Goal: Task Accomplishment & Management: Use online tool/utility

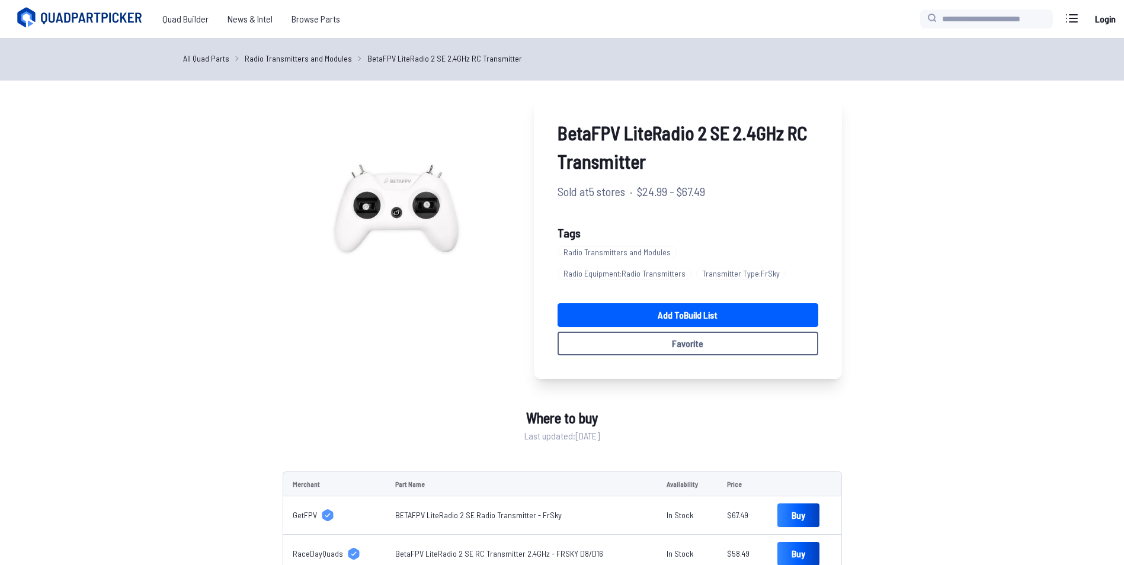
click at [193, 20] on span "Quad Builder" at bounding box center [185, 19] width 65 height 24
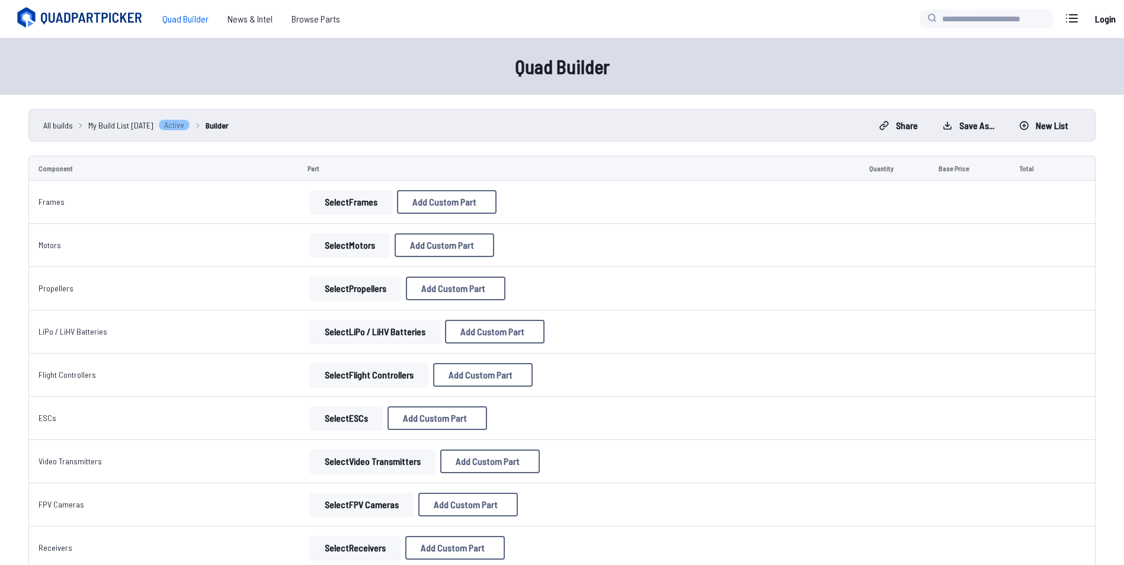
click at [338, 204] on button "Select Frames" at bounding box center [351, 202] width 82 height 24
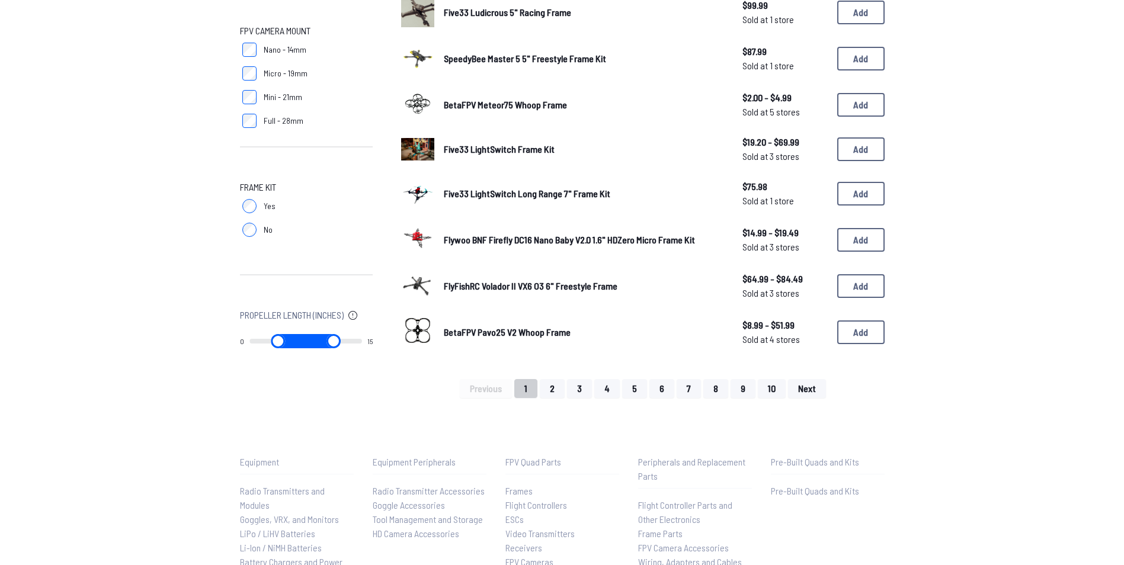
scroll to position [703, 0]
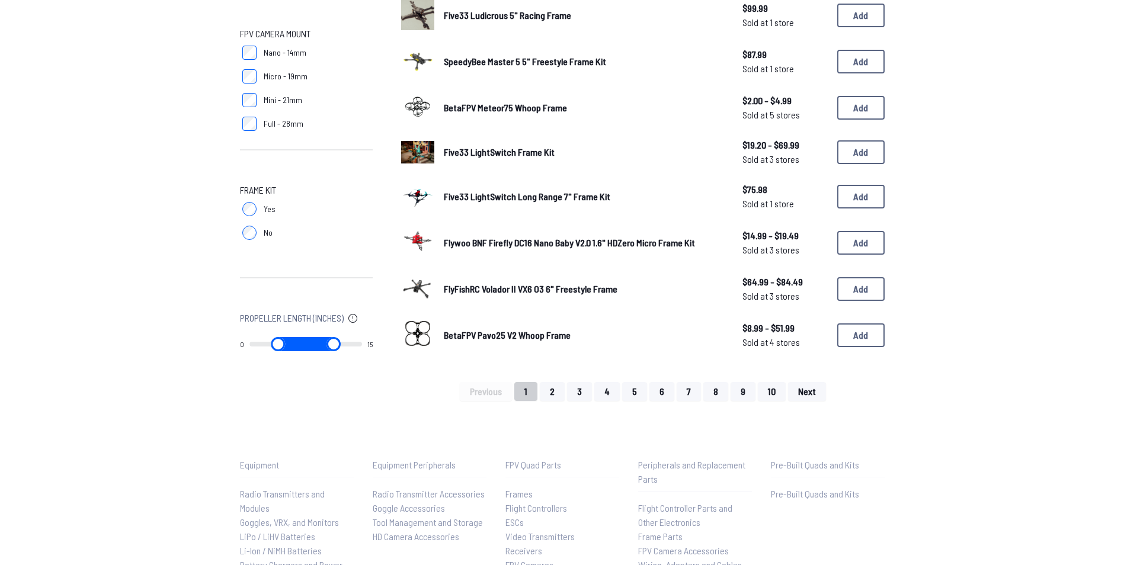
click at [504, 338] on span "BetaFPV Pavo25 V2 Whoop Frame" at bounding box center [507, 334] width 127 height 11
click at [493, 335] on span "BetaFPV Pavo25 V2 Whoop Frame" at bounding box center [507, 334] width 127 height 11
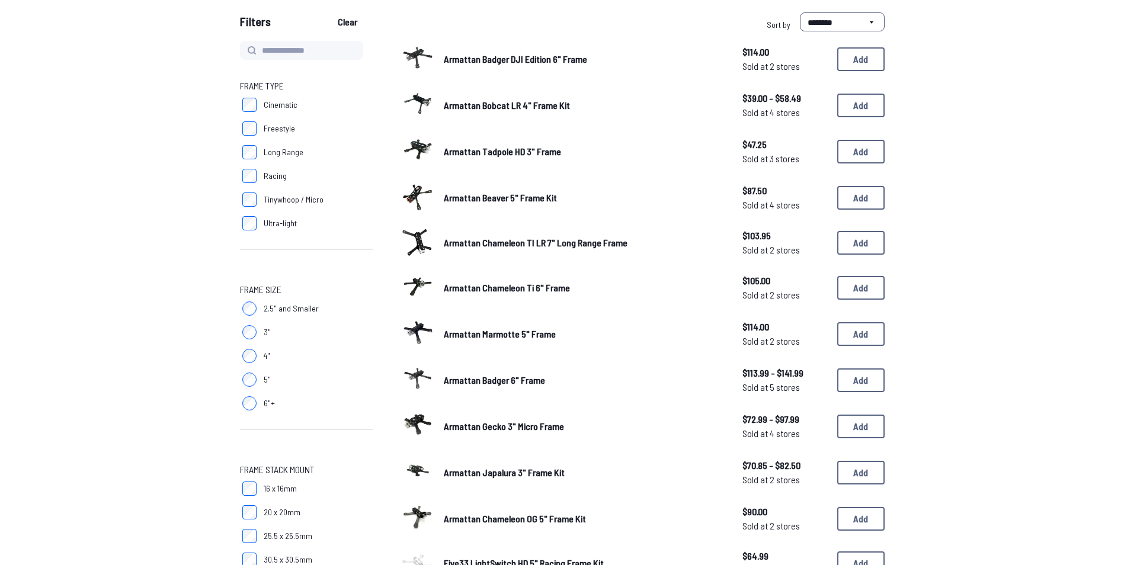
scroll to position [92, 0]
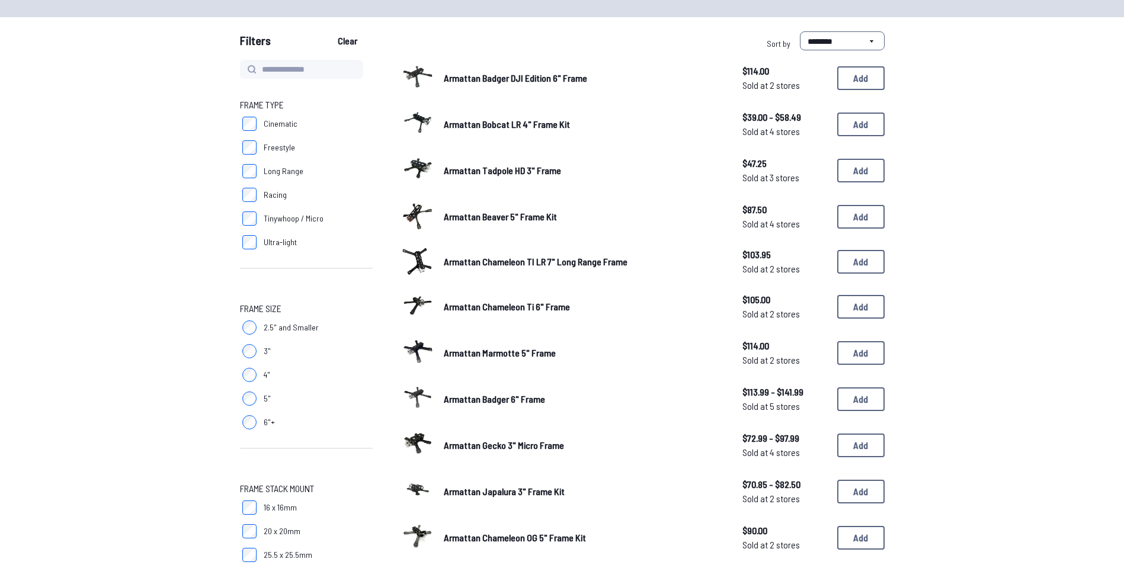
click at [293, 220] on span "Tinywhoop / Micro" at bounding box center [294, 219] width 60 height 12
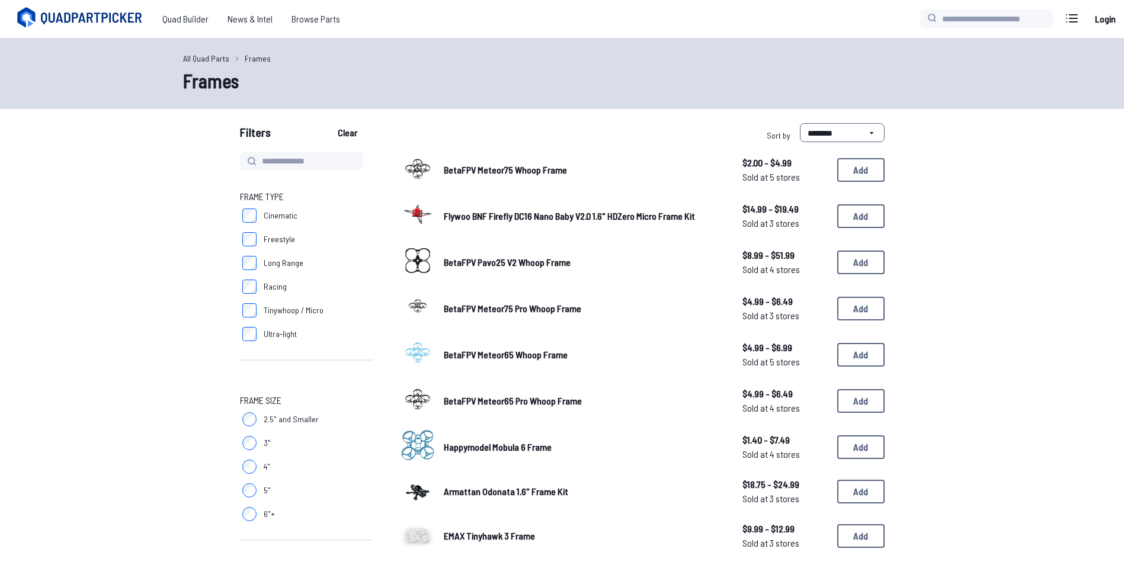
click at [538, 172] on span "BetaFPV Meteor75 Whoop Frame" at bounding box center [505, 169] width 123 height 11
click at [533, 167] on span "BetaFPV Meteor75 Whoop Frame" at bounding box center [505, 169] width 123 height 11
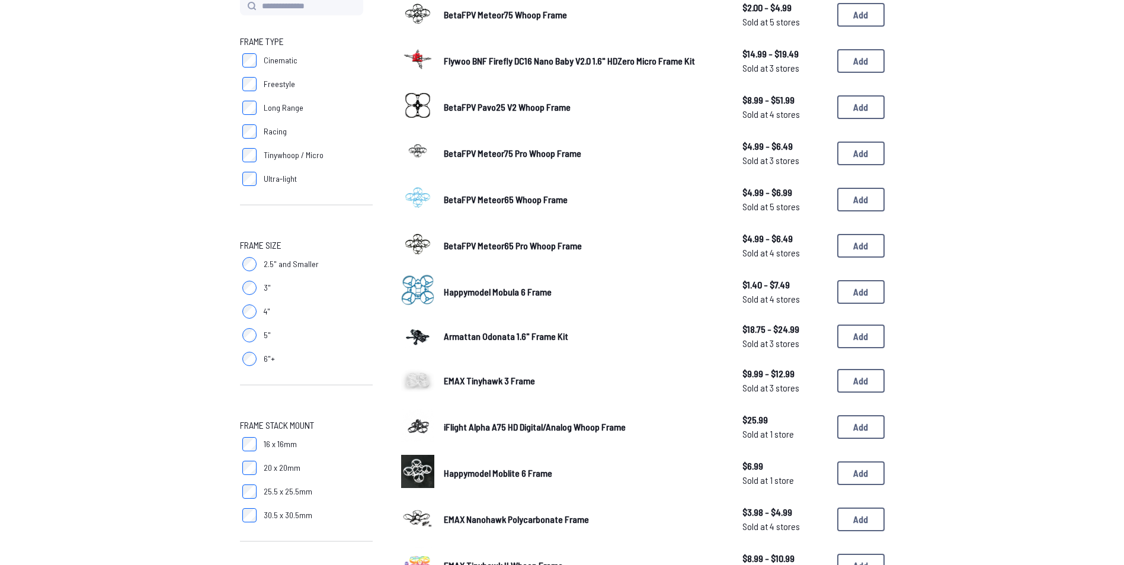
scroll to position [156, 0]
click at [501, 337] on span "Armattan Odonata 1.6" Frame Kit" at bounding box center [506, 334] width 124 height 11
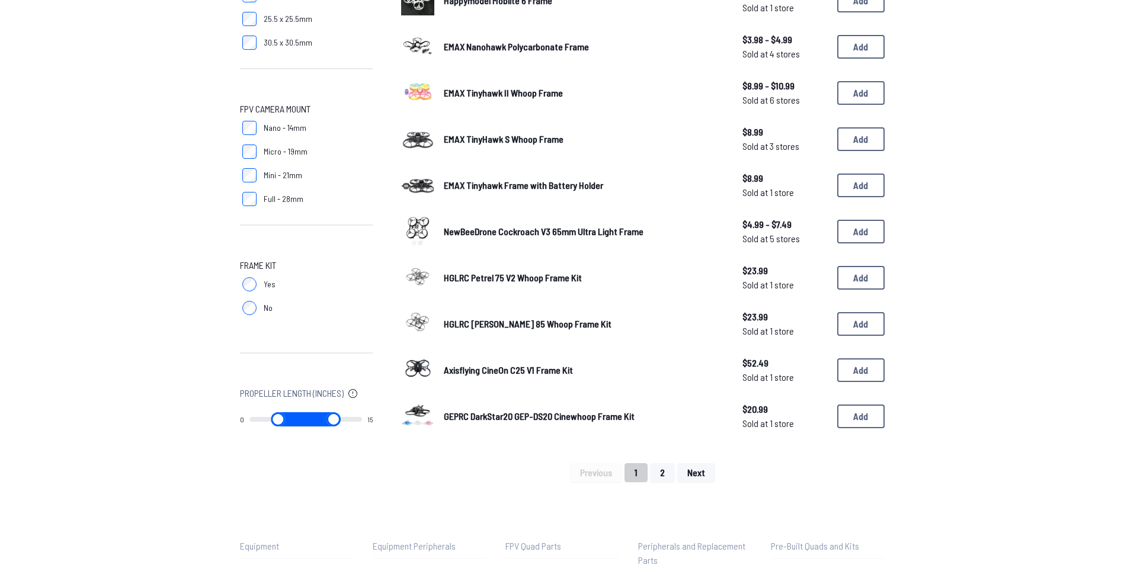
scroll to position [630, 0]
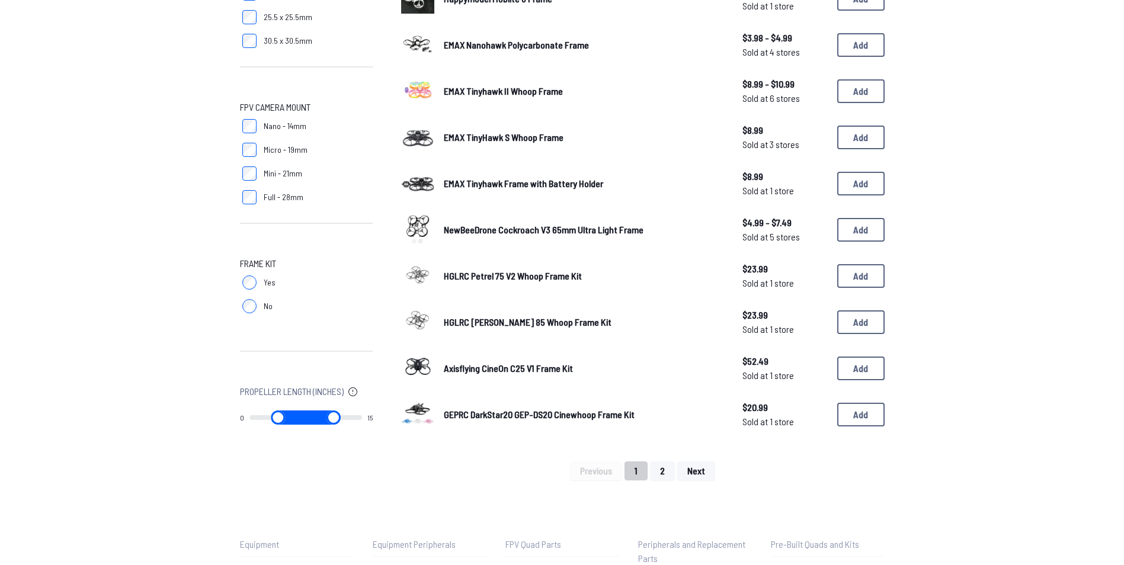
click at [500, 418] on span "GEPRC DarkStar20 GEP-DS20 Cinewhoop Frame Kit" at bounding box center [539, 414] width 191 height 11
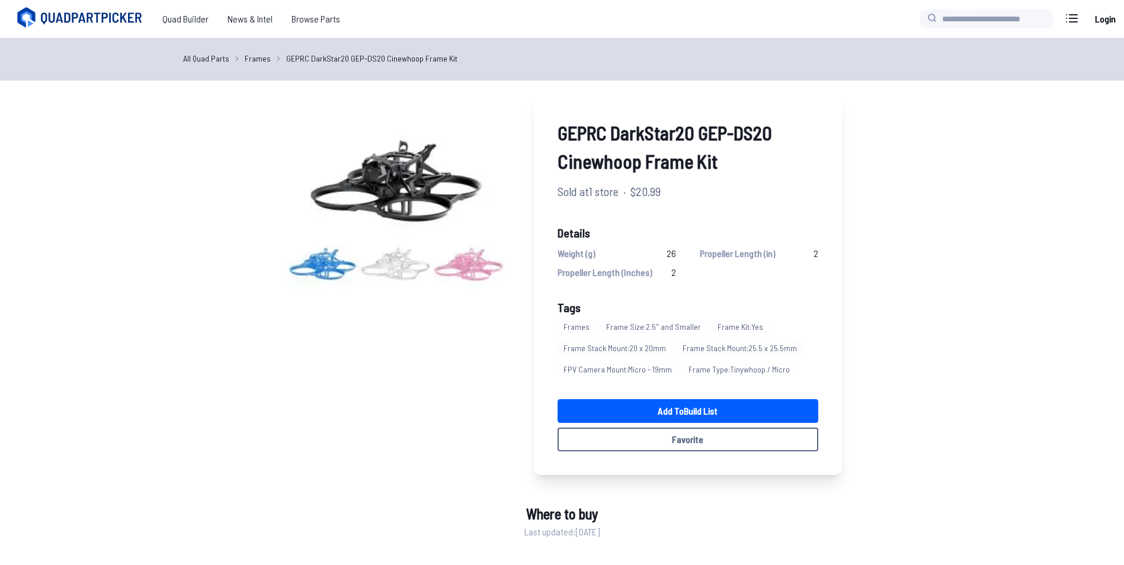
click at [420, 413] on div "GEPRC DarkStar20 GEP-DS20 Cinewhoop Frame Kit Sold at 1 store · $20.99 Details …" at bounding box center [562, 285] width 559 height 380
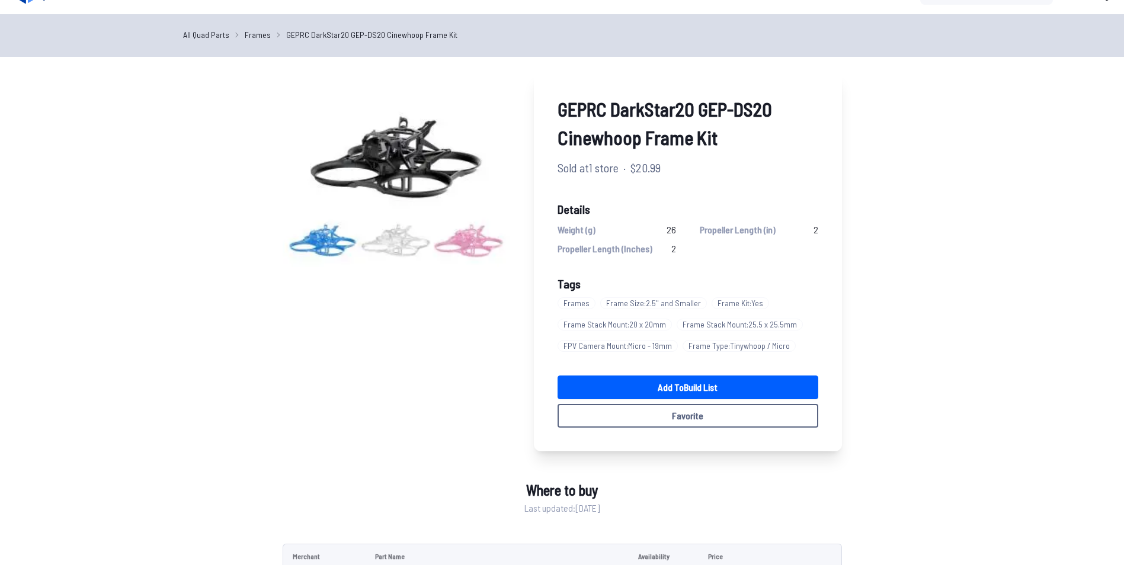
scroll to position [24, 0]
click at [654, 386] on link "Add to Build List" at bounding box center [688, 387] width 261 height 24
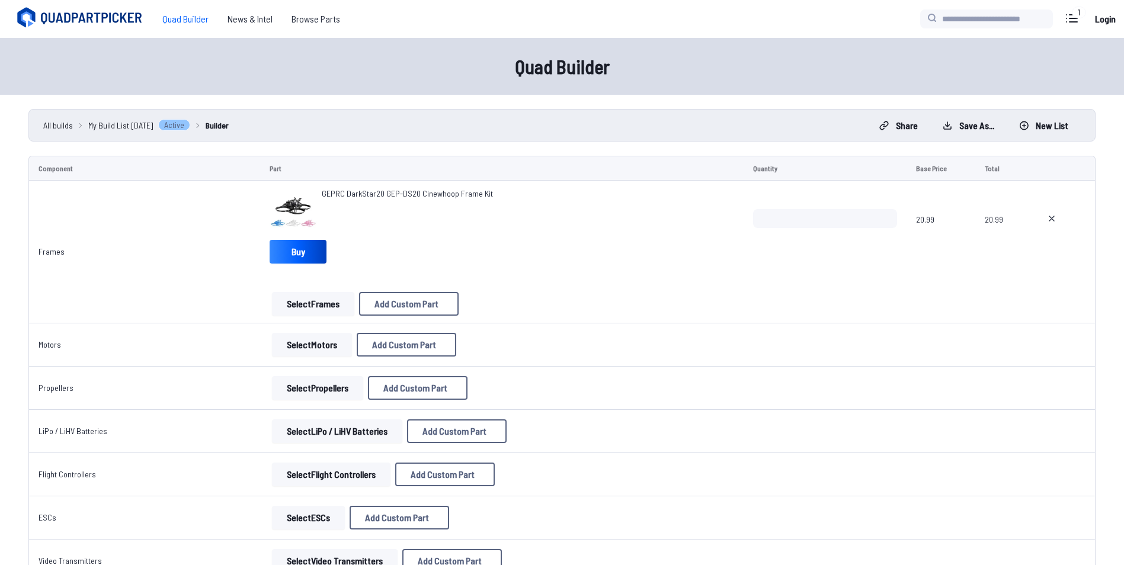
click at [313, 348] on button "Select Motors" at bounding box center [312, 345] width 80 height 24
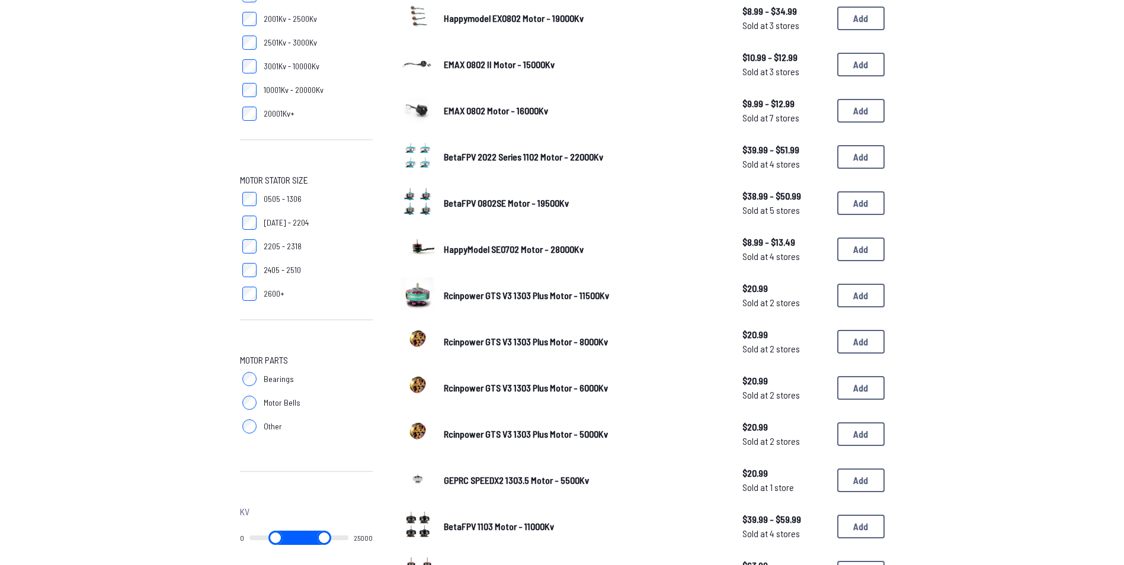
scroll to position [245, 0]
click at [550, 292] on span "Rcinpower GTS V3 1303 Plus Motor - 11500Kv" at bounding box center [526, 294] width 165 height 11
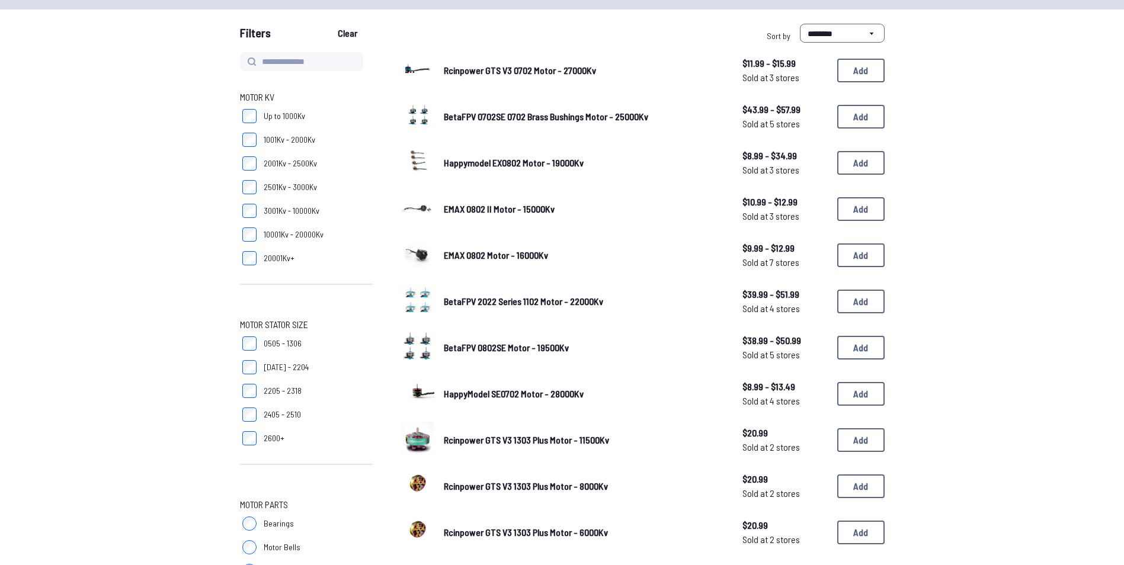
scroll to position [99, 0]
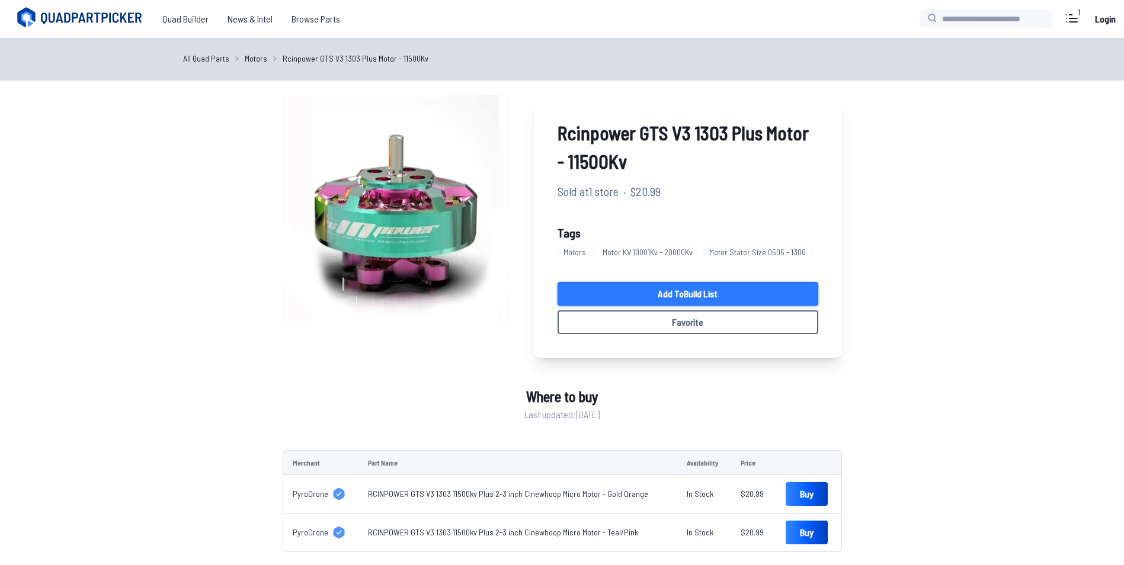
click at [681, 295] on link "Add to Build List" at bounding box center [688, 294] width 261 height 24
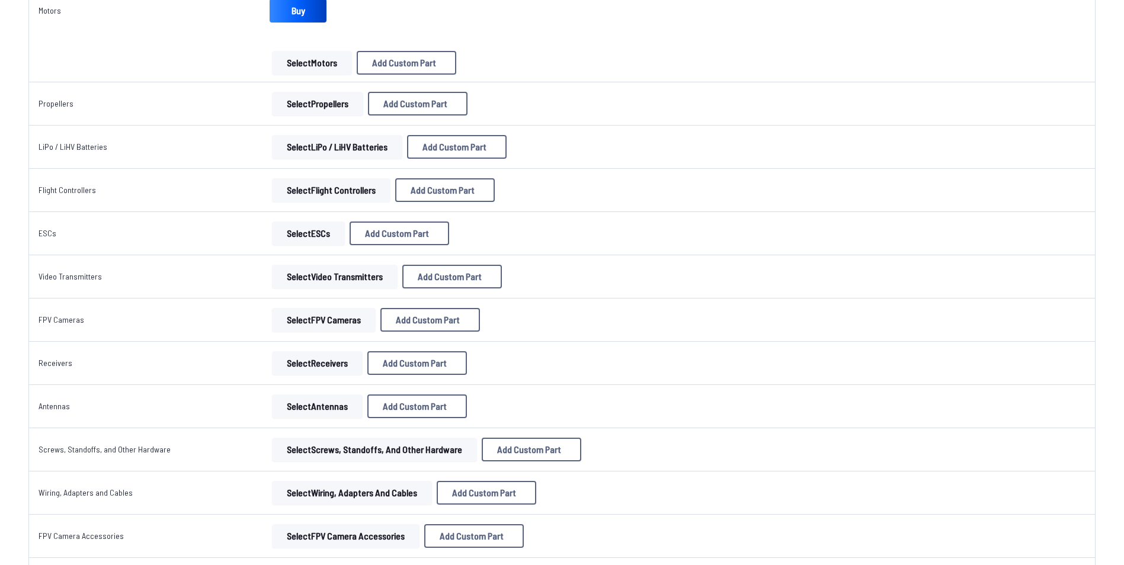
scroll to position [382, 0]
click at [328, 196] on button "Select Flight Controllers" at bounding box center [331, 192] width 119 height 24
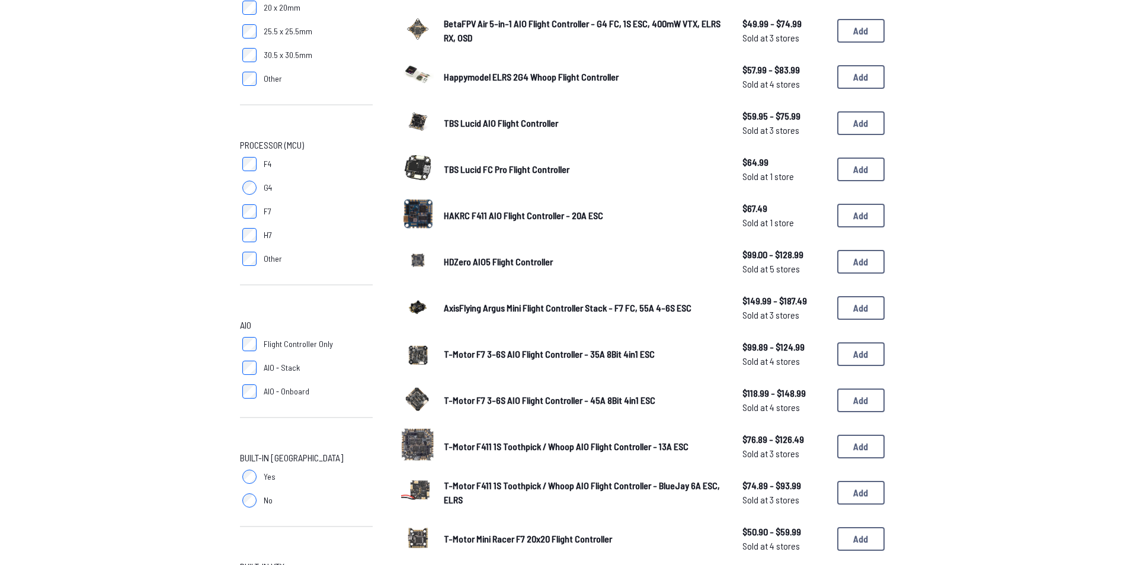
scroll to position [232, 0]
click at [495, 217] on span "HAKRC F411 AIO Flight Controller - 20A ESC" at bounding box center [523, 214] width 159 height 11
click at [495, 311] on span "AxisFlying Argus Mini Flight Controller Stack - F7 FC, 55A 4-6S ESC" at bounding box center [568, 307] width 248 height 11
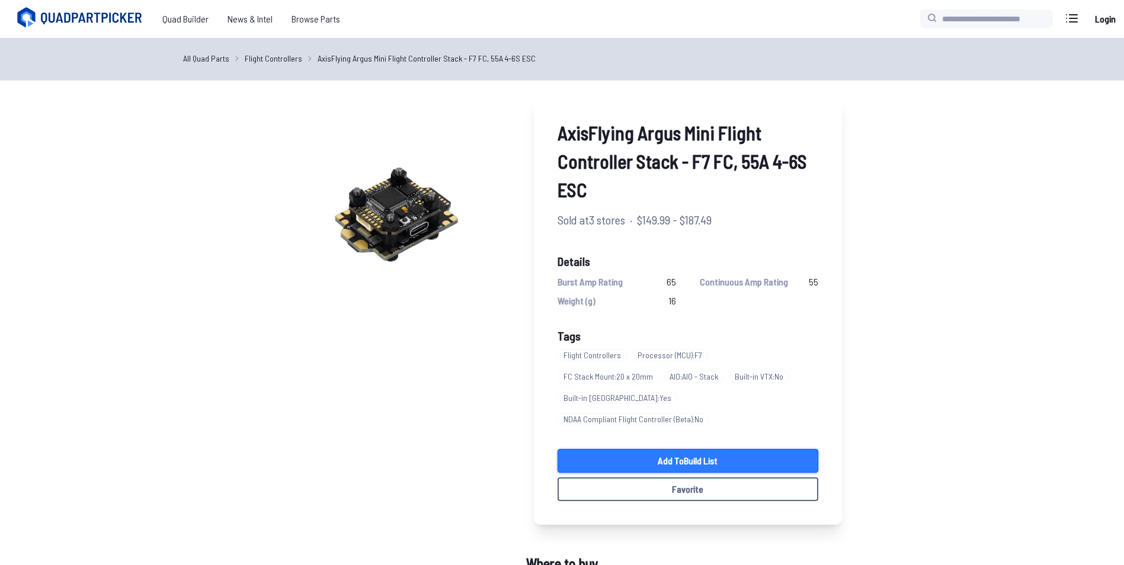
click at [647, 449] on link "Add to Build List" at bounding box center [688, 461] width 261 height 24
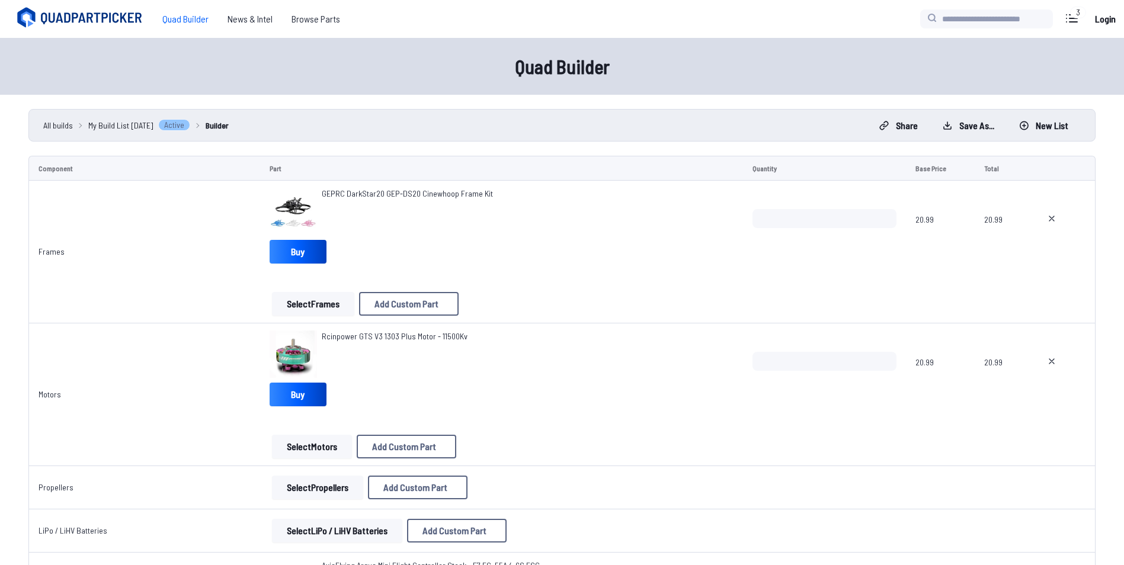
click at [96, 15] on icon at bounding box center [81, 18] width 133 height 24
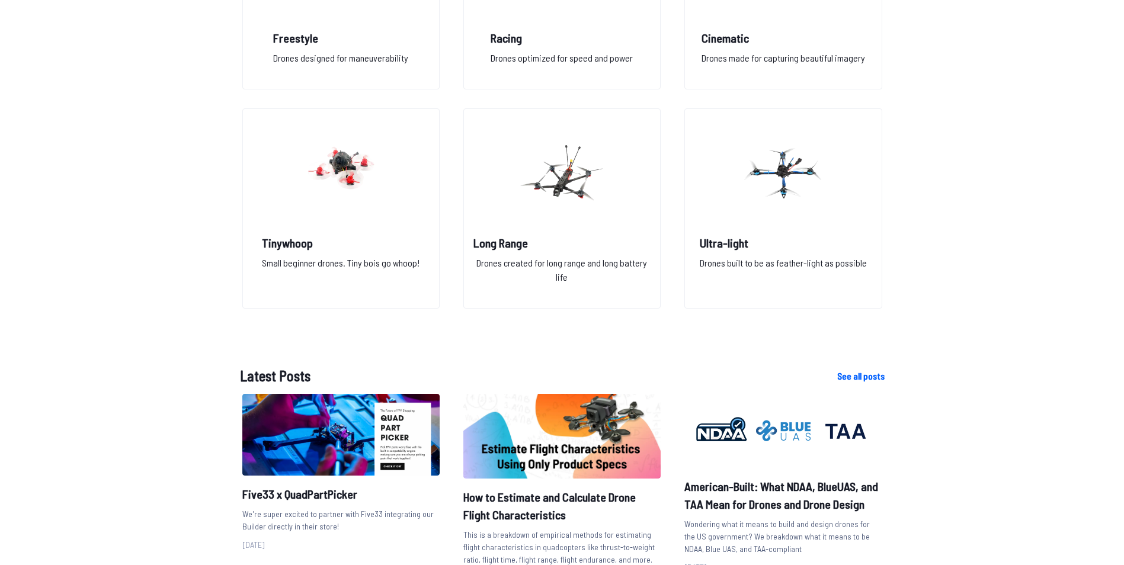
scroll to position [1028, 0]
click at [360, 189] on img at bounding box center [340, 172] width 85 height 104
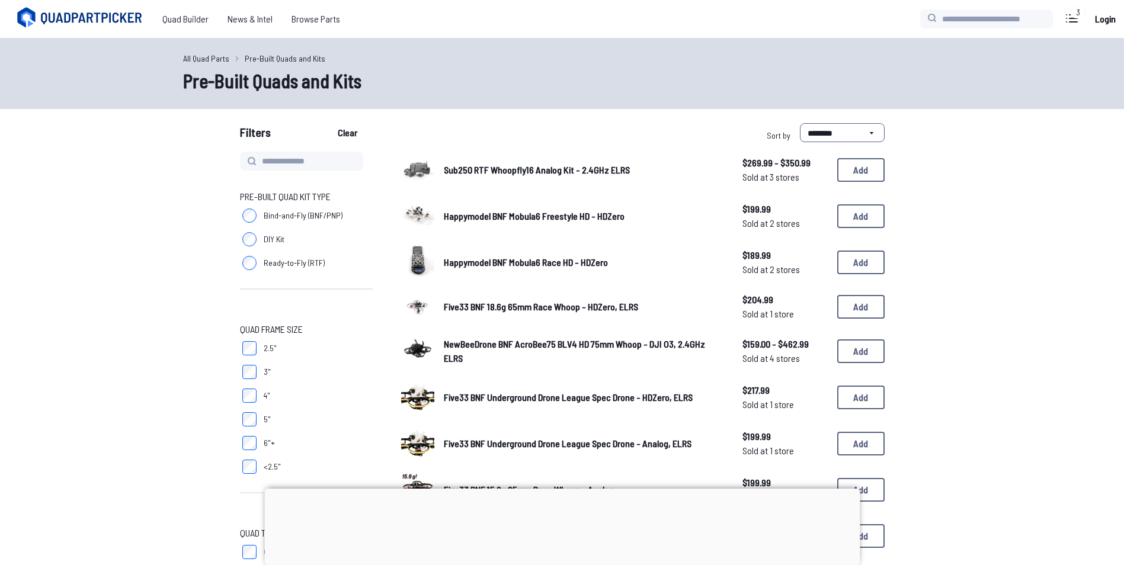
click at [299, 264] on span "Ready-to-Fly (RTF)" at bounding box center [294, 263] width 61 height 12
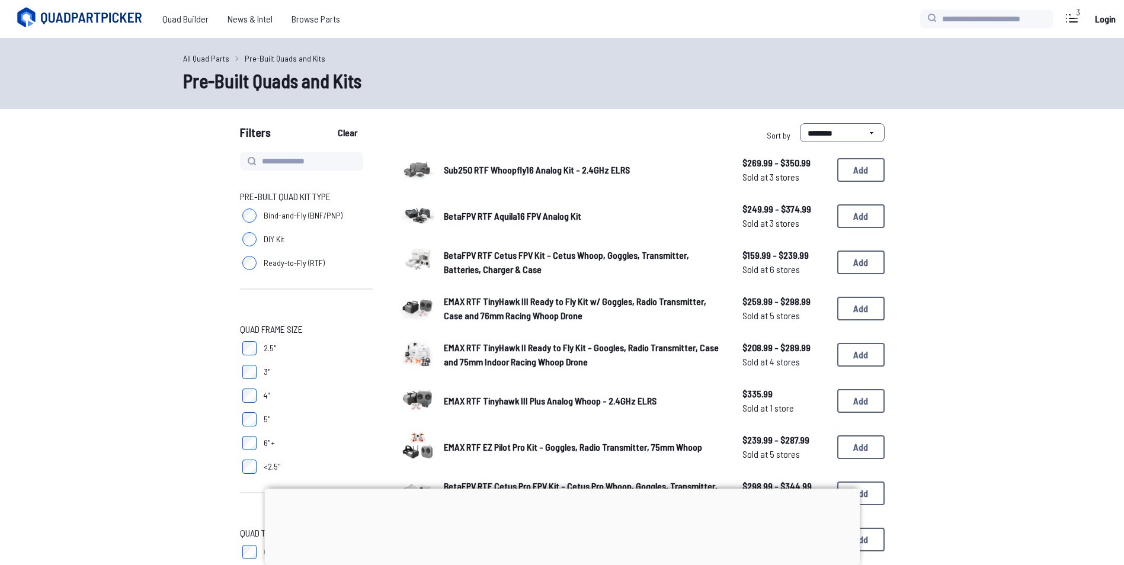
click at [478, 217] on span "BetaFPV RTF Aquila16 FPV Analog Kit" at bounding box center [512, 215] width 137 height 11
click at [510, 173] on span "Sub250 RTF Whoopfly16 Analog Kit - 2.4GHz ELRS" at bounding box center [537, 169] width 186 height 11
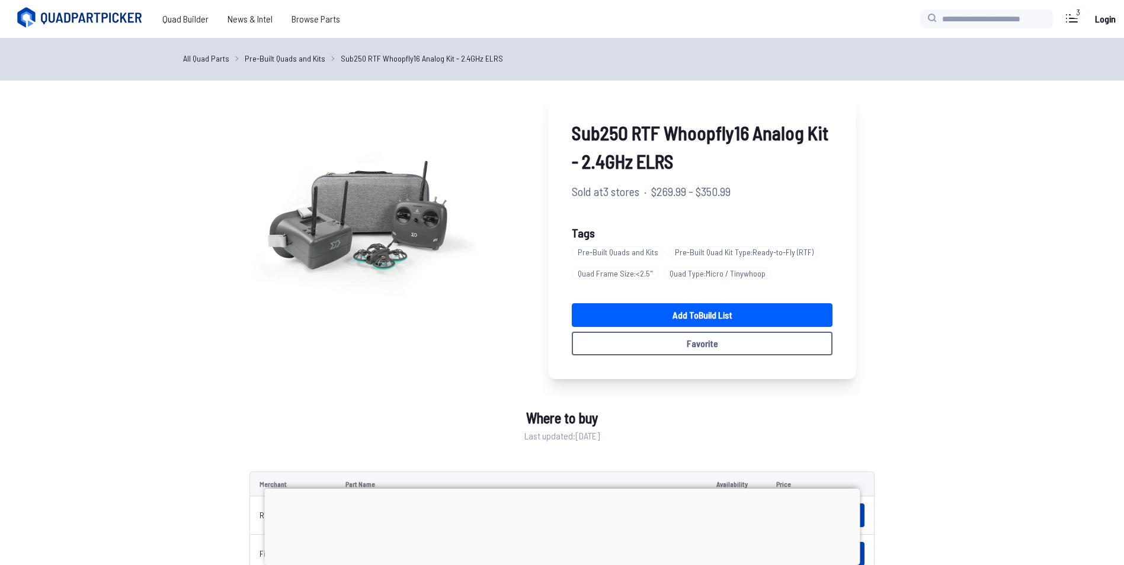
click at [561, 489] on div at bounding box center [562, 489] width 596 height 0
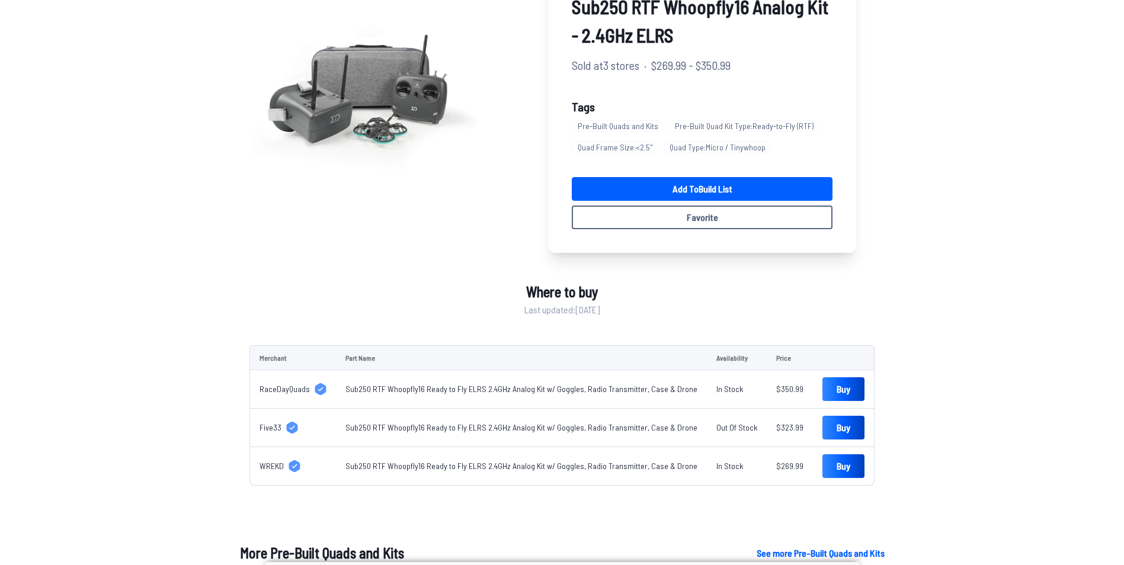
scroll to position [127, 0]
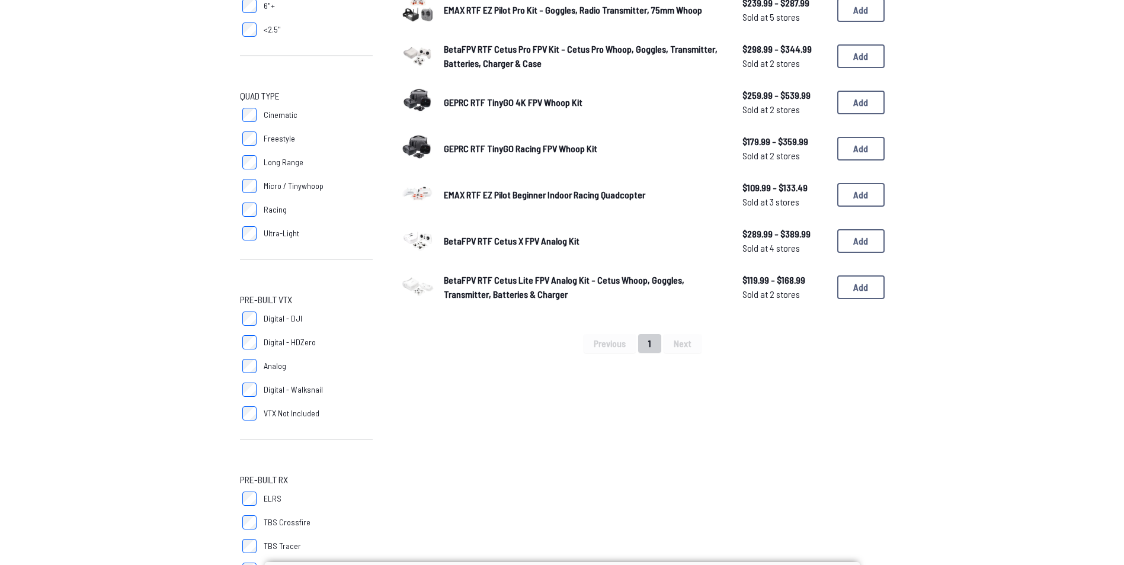
scroll to position [437, 0]
click at [475, 289] on link "BetaFPV RTF Cetus Lite FPV Analog Kit - Cetus Whoop, Goggles, Transmitter, Batt…" at bounding box center [584, 288] width 280 height 28
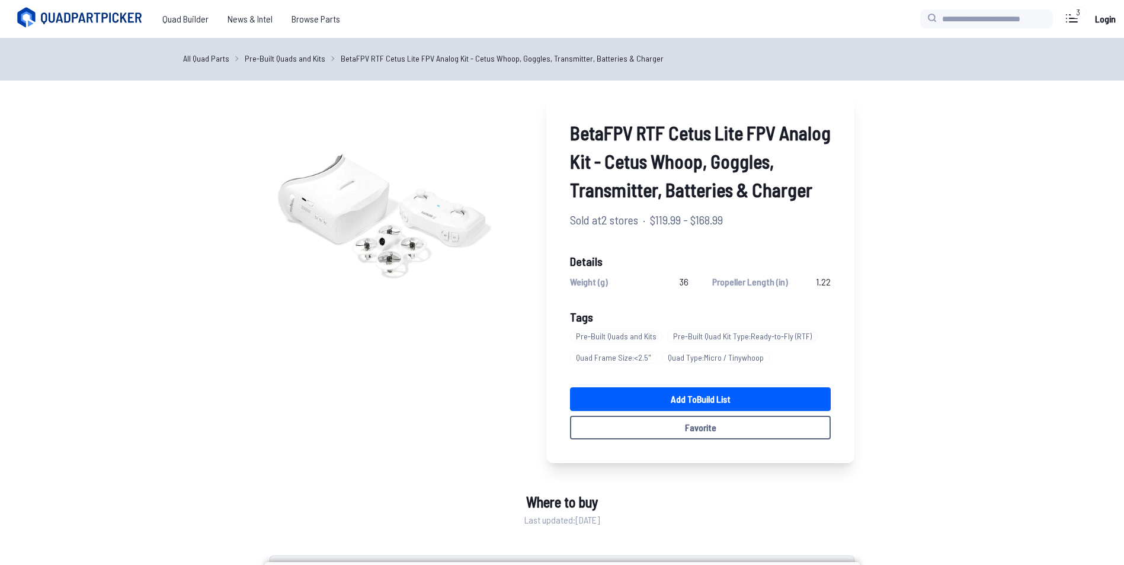
scroll to position [437, 0]
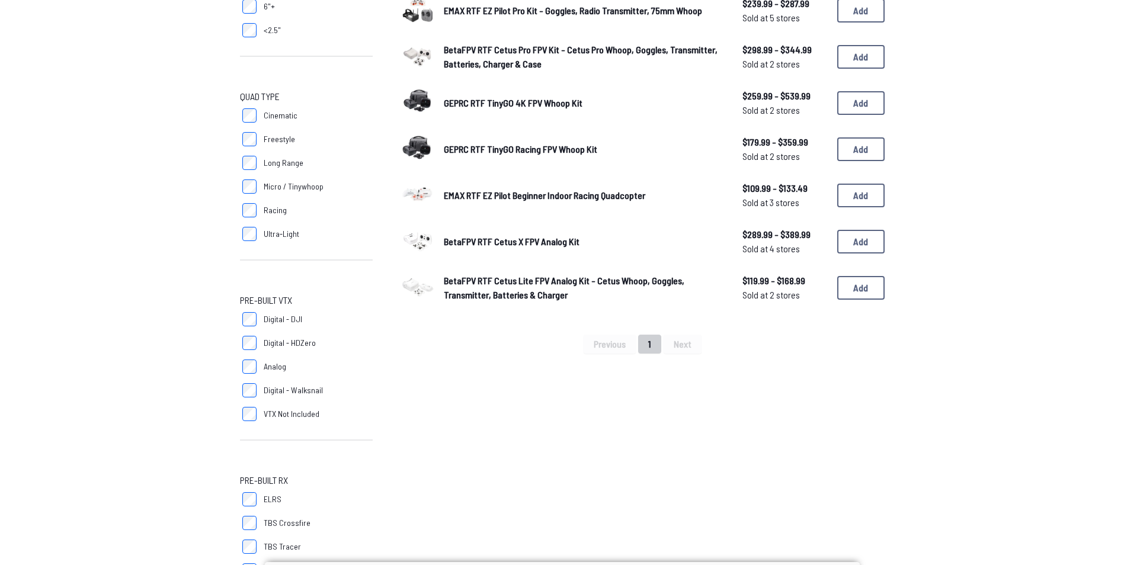
click at [526, 244] on span "BetaFPV RTF Cetus X FPV Analog Kit" at bounding box center [512, 241] width 136 height 11
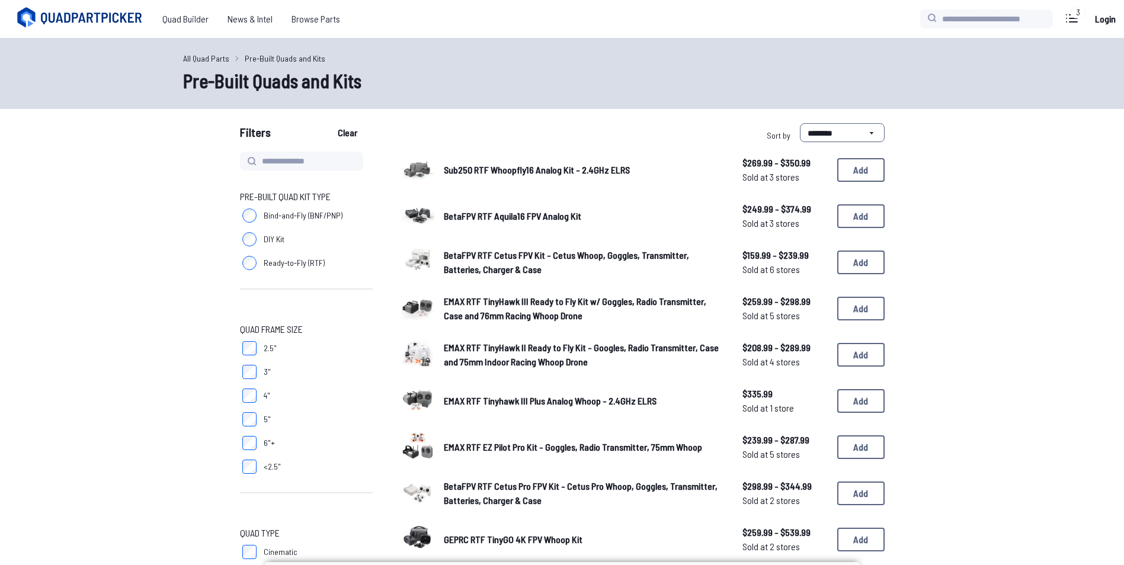
click at [105, 2] on div "Quad Builder News & Intel Browse Quad Builder News & Intel Browse Parts 3 Curre…" at bounding box center [562, 19] width 1124 height 38
click at [107, 21] on icon at bounding box center [81, 18] width 133 height 24
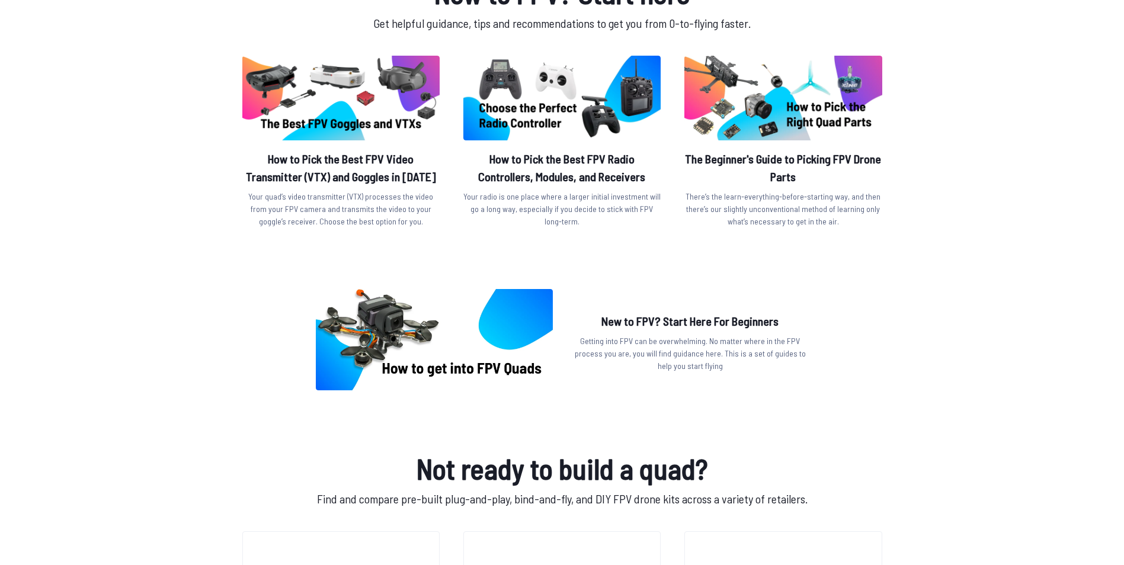
scroll to position [400, 0]
click at [657, 327] on h2 "New to FPV? Start Here For Beginners" at bounding box center [690, 321] width 237 height 18
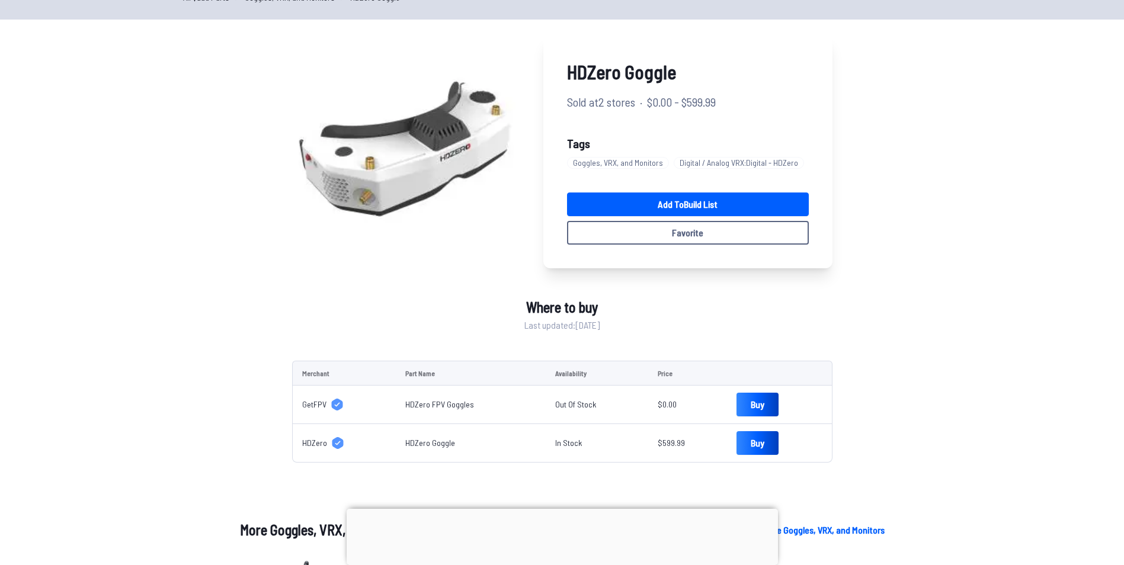
scroll to position [60, 0]
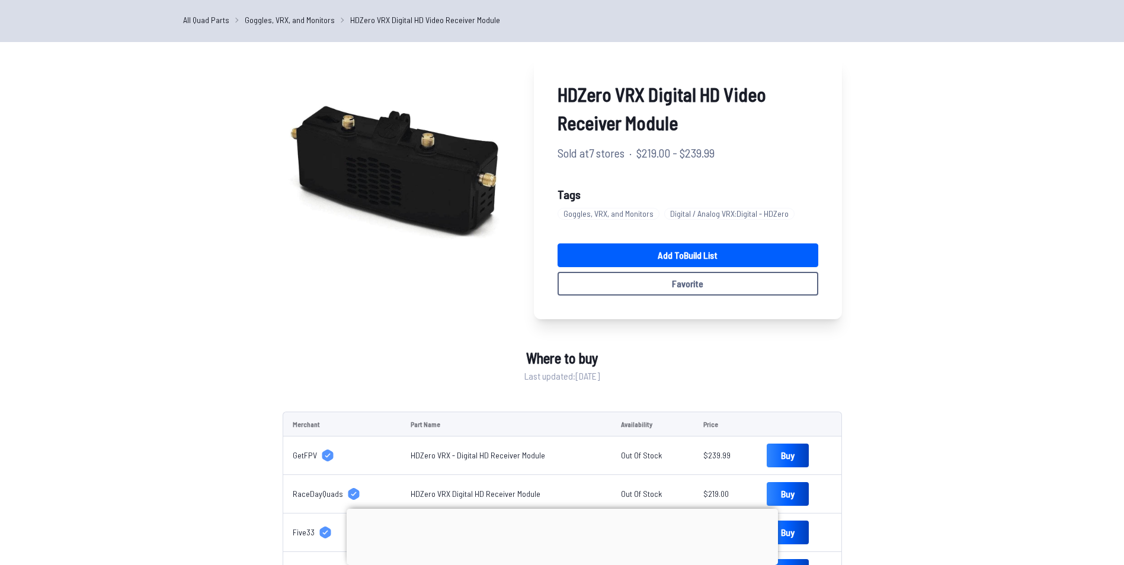
scroll to position [38, 0]
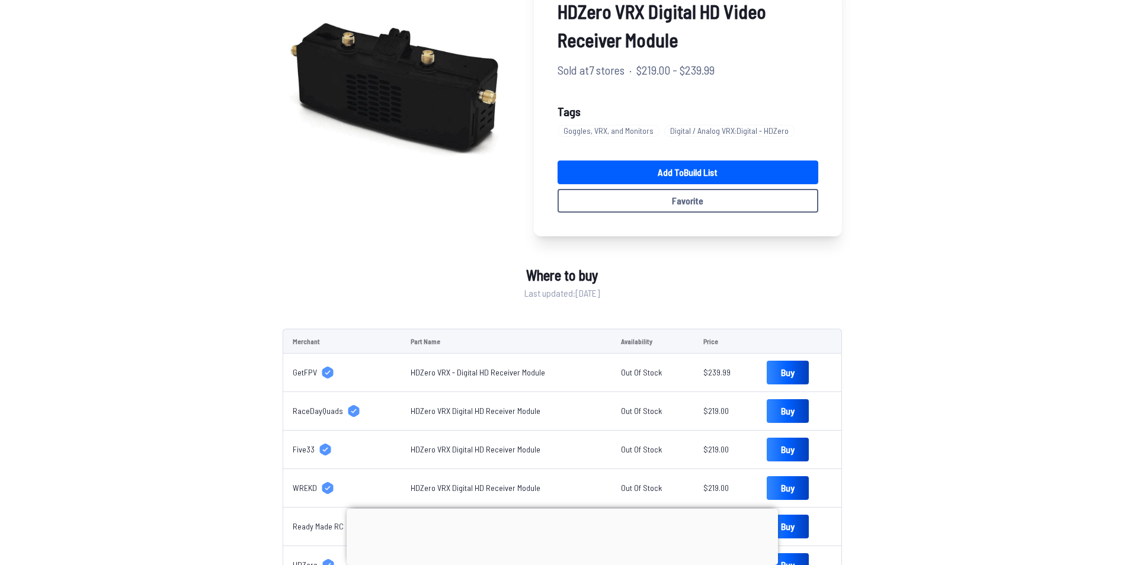
scroll to position [124, 0]
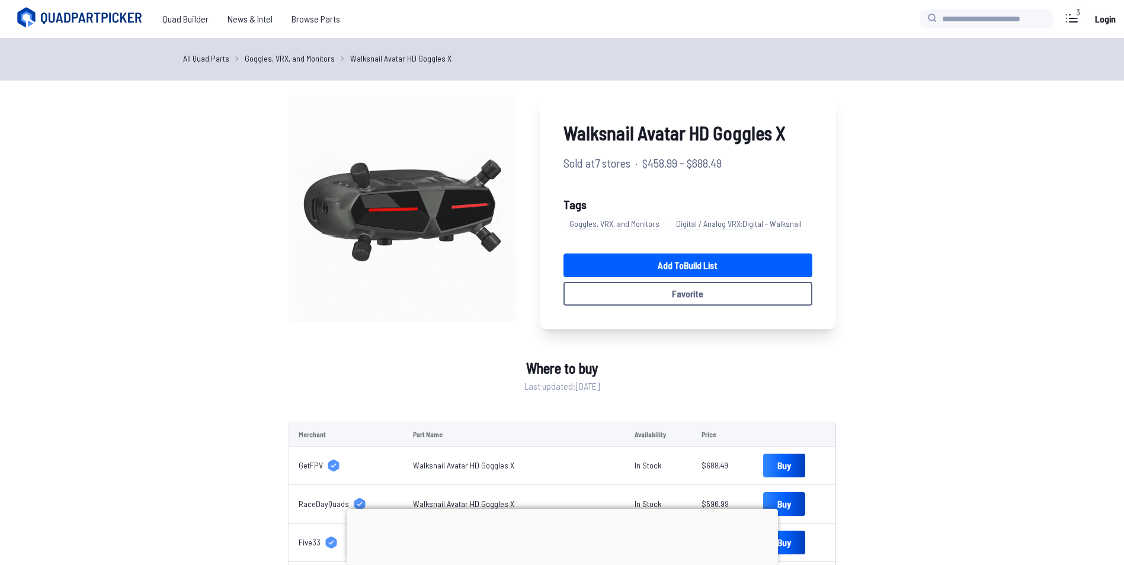
click at [558, 509] on div at bounding box center [562, 509] width 431 height 0
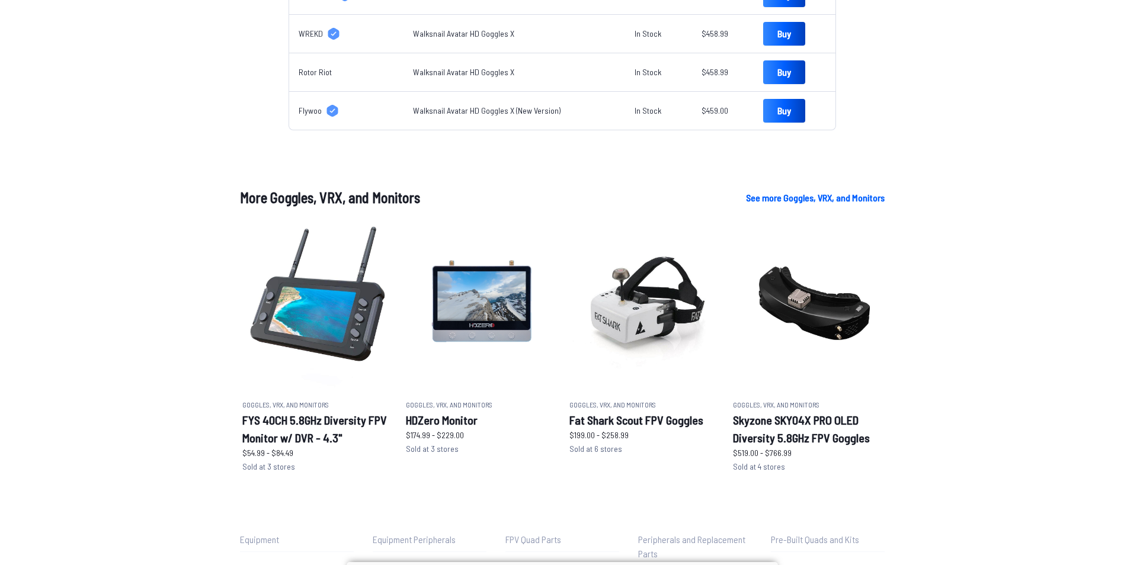
scroll to position [582, 0]
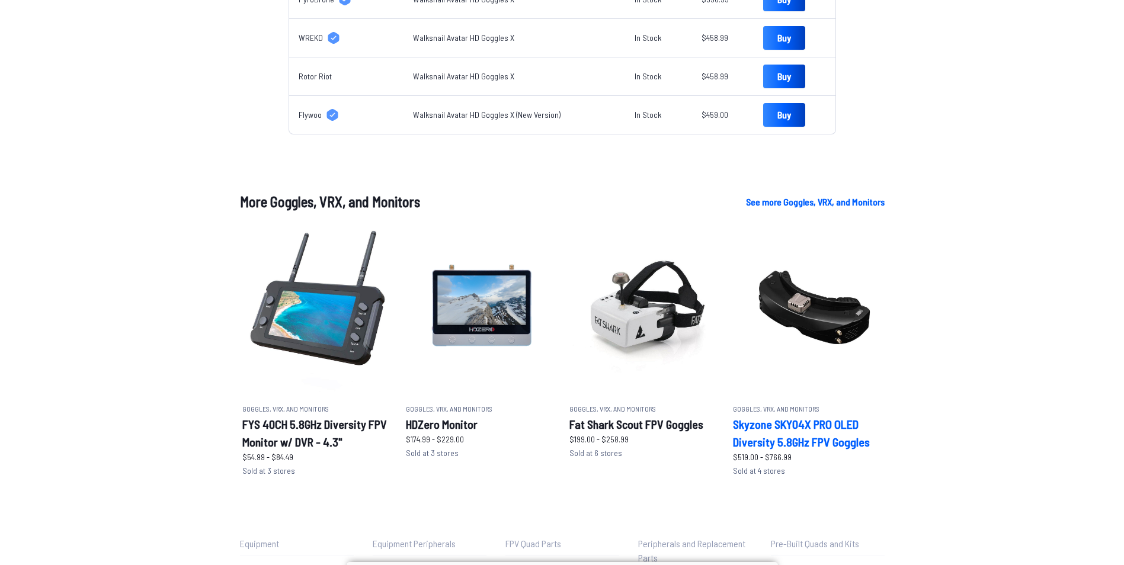
click at [815, 325] on img at bounding box center [807, 307] width 149 height 171
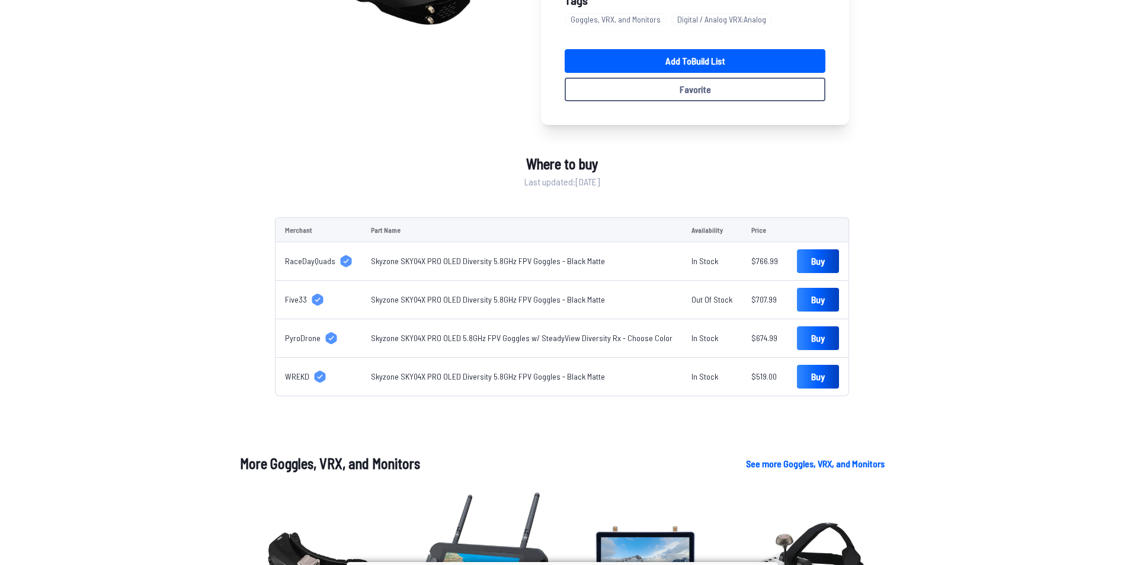
scroll to position [232, 0]
click at [306, 337] on span "PyroDrone" at bounding box center [303, 339] width 36 height 12
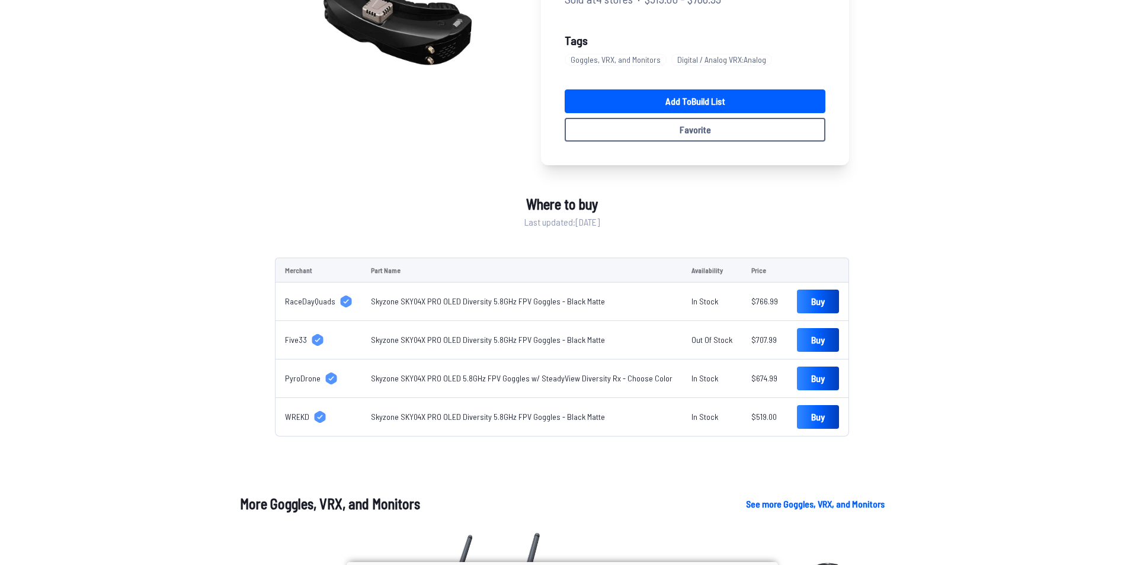
scroll to position [191, 0]
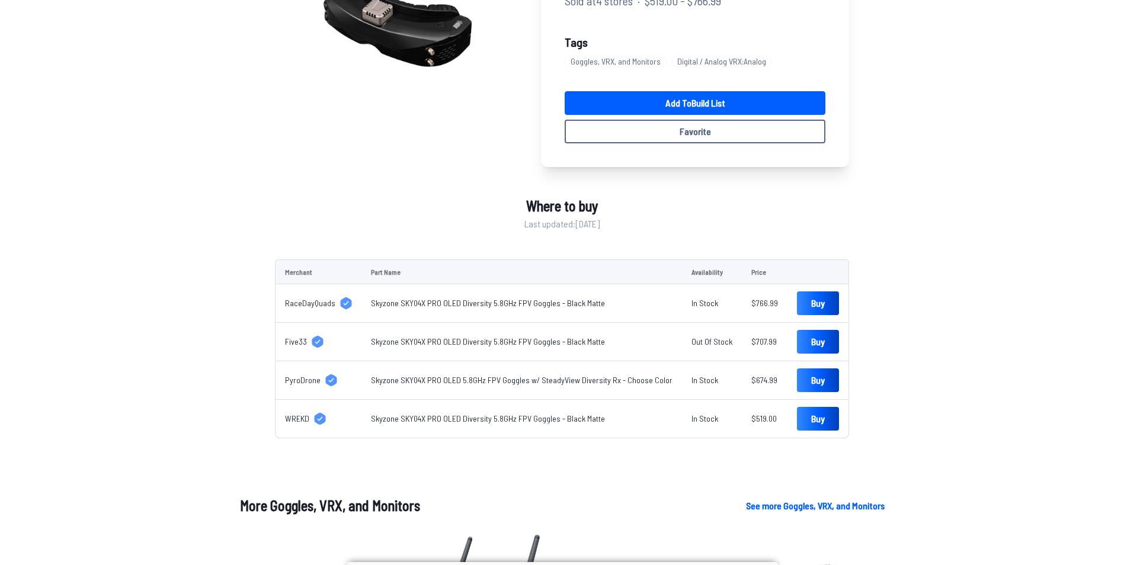
click at [316, 302] on span "RaceDayQuads" at bounding box center [310, 303] width 50 height 12
